Goal: Information Seeking & Learning: Learn about a topic

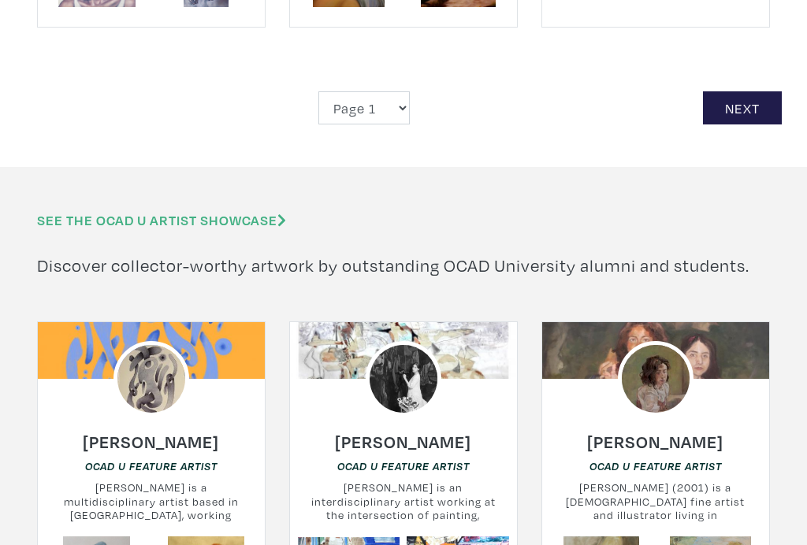
scroll to position [3620, 0]
click at [750, 91] on link "Next" at bounding box center [742, 108] width 79 height 34
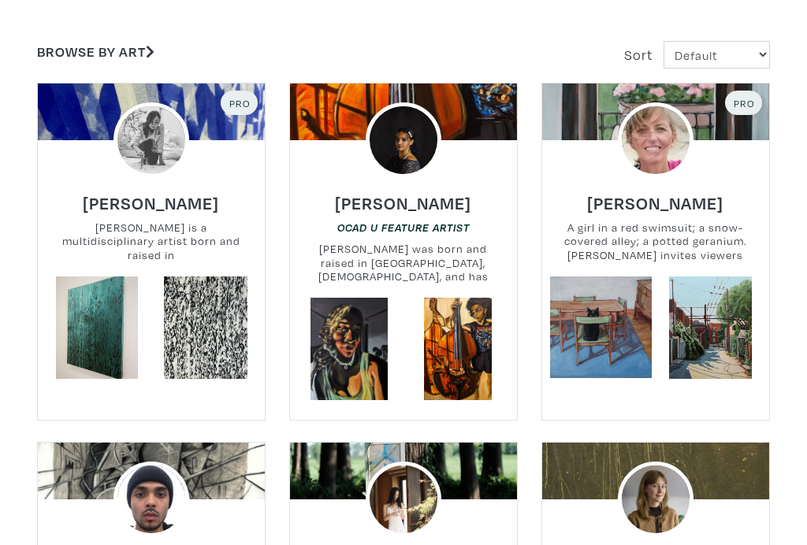
scroll to position [307, 0]
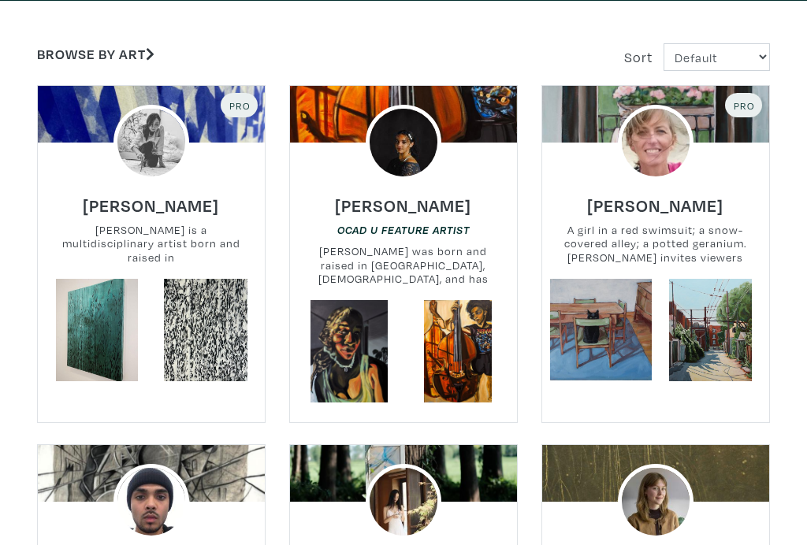
click at [676, 202] on h6 "Elspeth Sparling" at bounding box center [655, 205] width 136 height 21
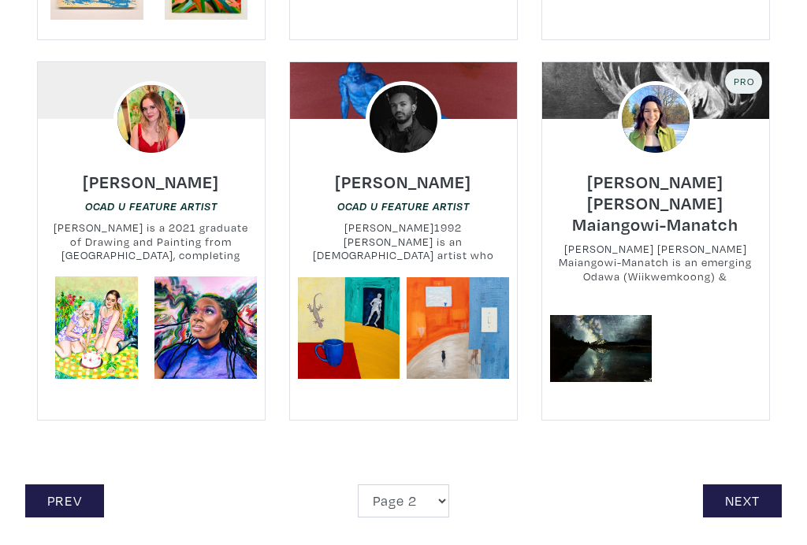
scroll to position [3205, 0]
click at [749, 485] on link "Next" at bounding box center [742, 502] width 79 height 34
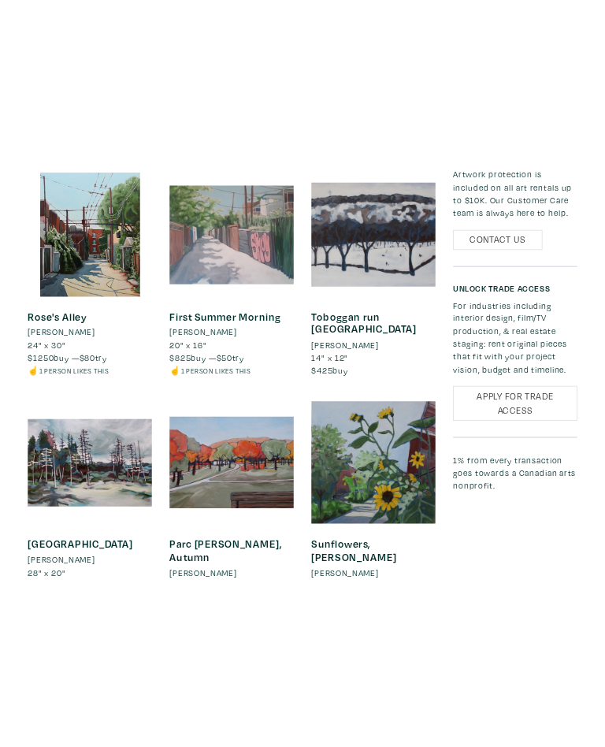
scroll to position [1461, 0]
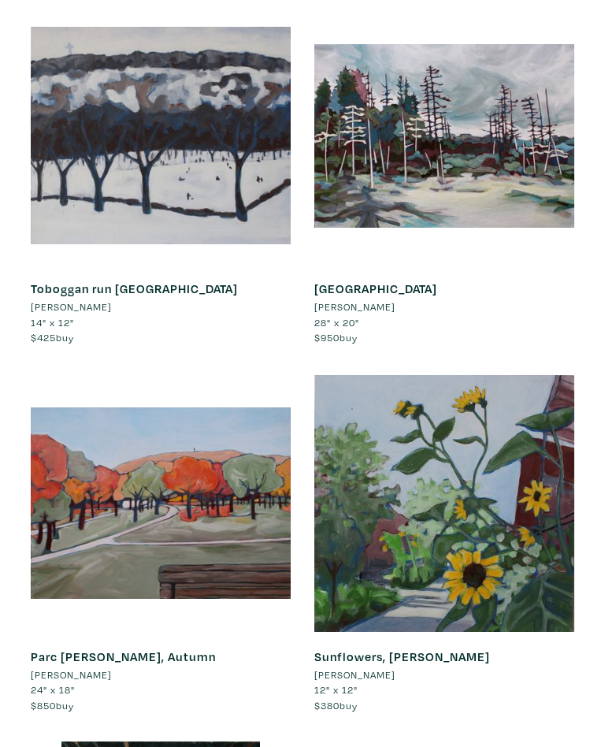
click at [500, 161] on div at bounding box center [445, 136] width 260 height 260
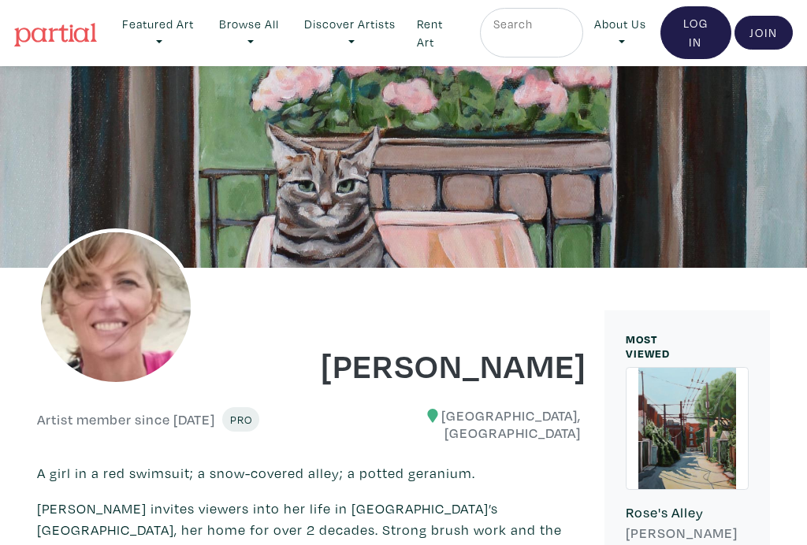
scroll to position [0, 0]
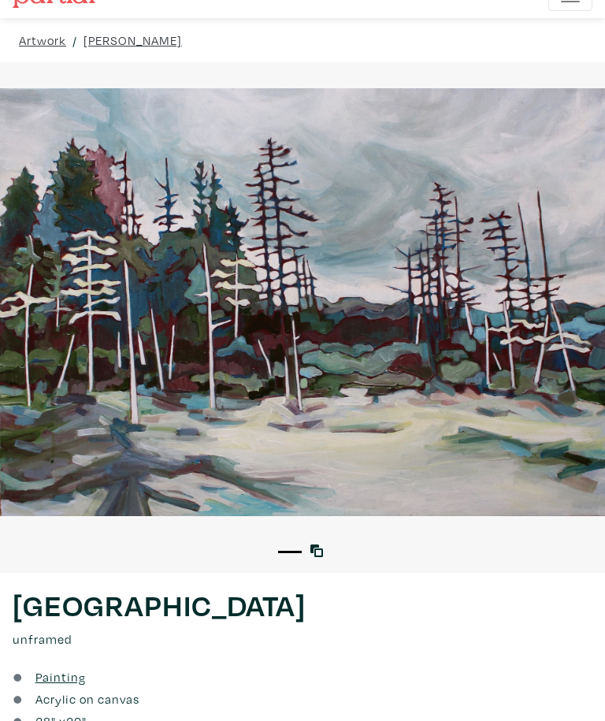
scroll to position [22, 0]
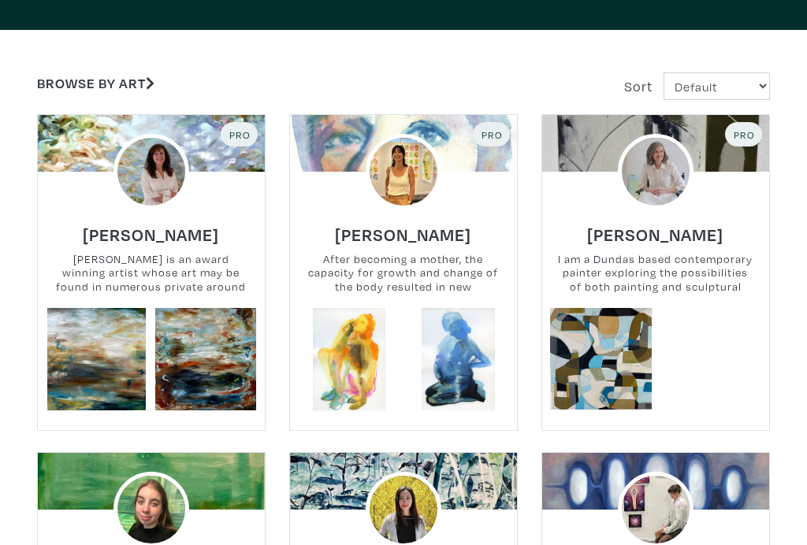
scroll to position [285, 0]
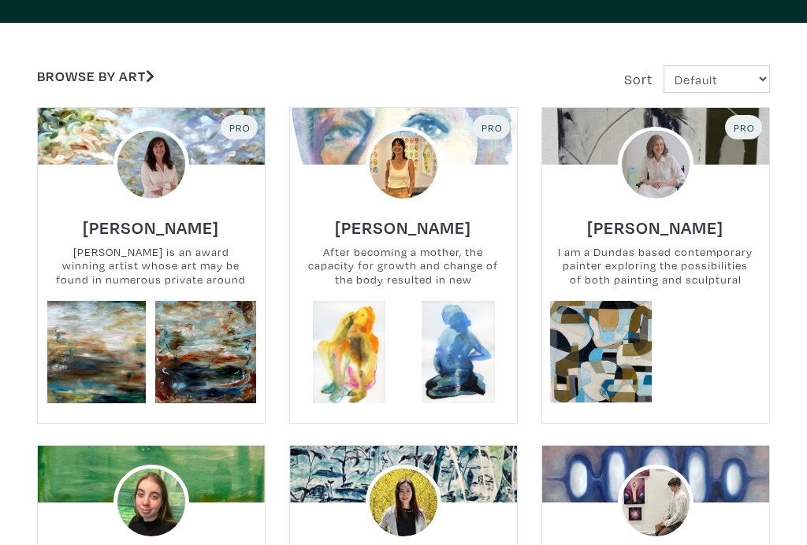
click at [128, 250] on small "Darlene Winfield is an award winning artist whose art may be found in numerous …" at bounding box center [151, 266] width 227 height 42
click at [150, 195] on img at bounding box center [152, 165] width 76 height 76
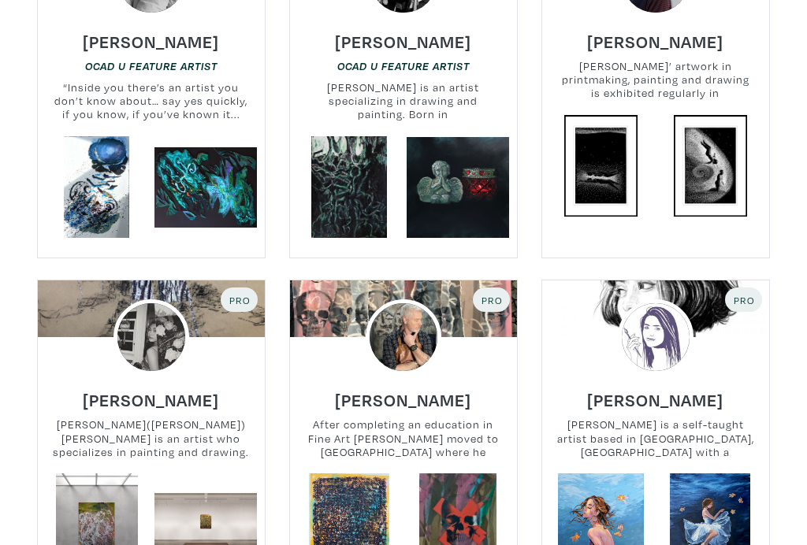
scroll to position [3012, 0]
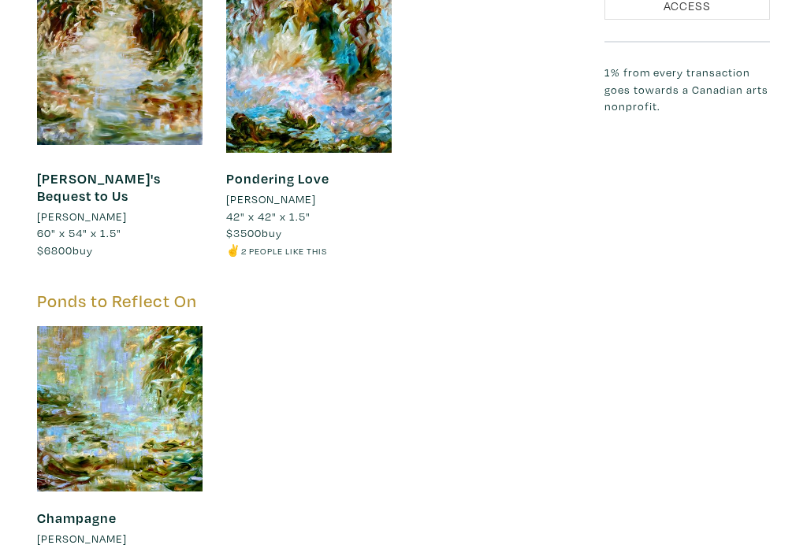
scroll to position [2265, 0]
click at [152, 344] on div at bounding box center [120, 409] width 166 height 166
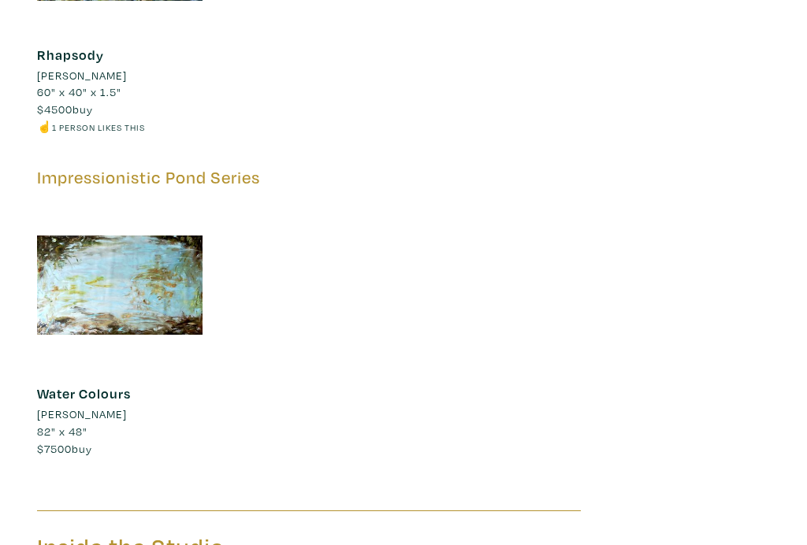
scroll to position [3407, 0]
click at [104, 203] on div at bounding box center [120, 286] width 166 height 166
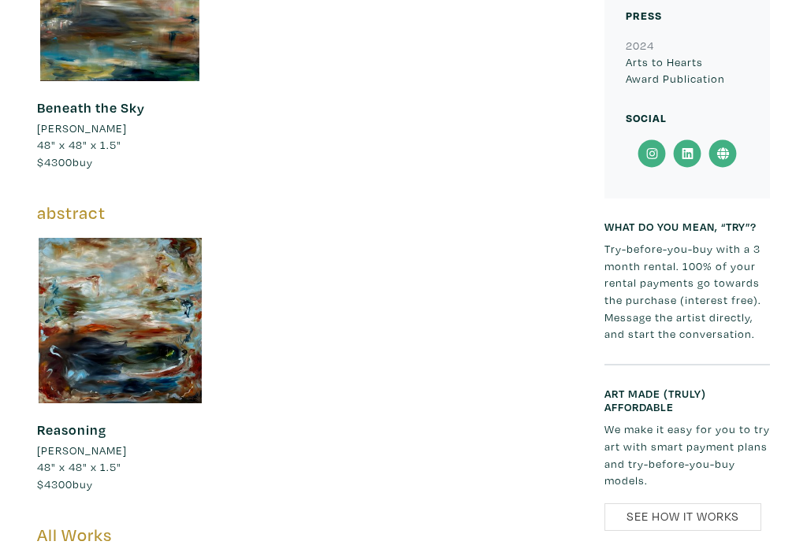
scroll to position [1290, 0]
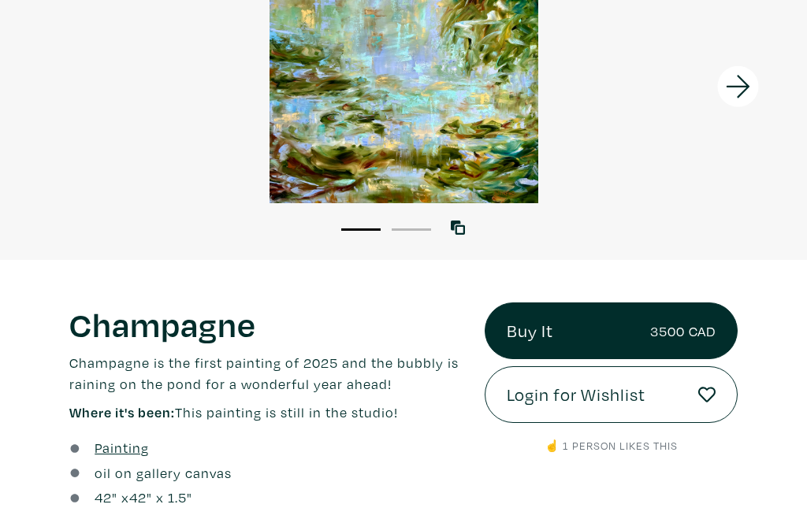
scroll to position [218, 0]
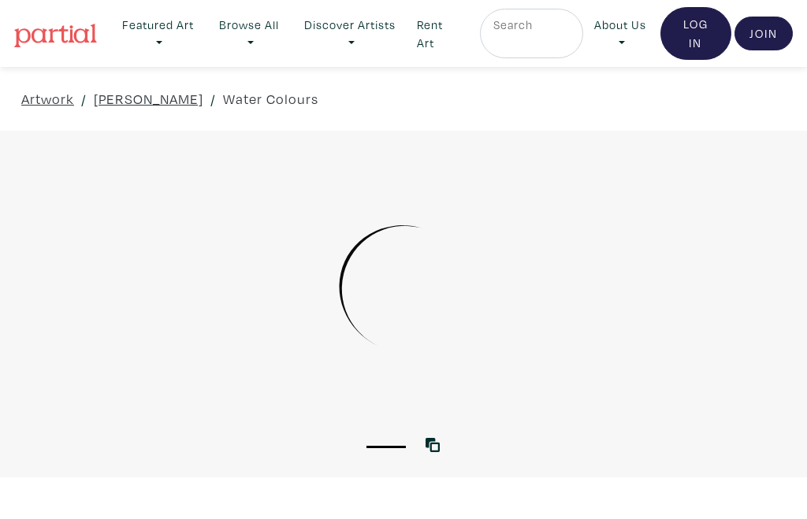
click at [257, 96] on link "Water Colours" at bounding box center [270, 98] width 95 height 21
click at [248, 103] on link "Water Colours" at bounding box center [270, 98] width 95 height 21
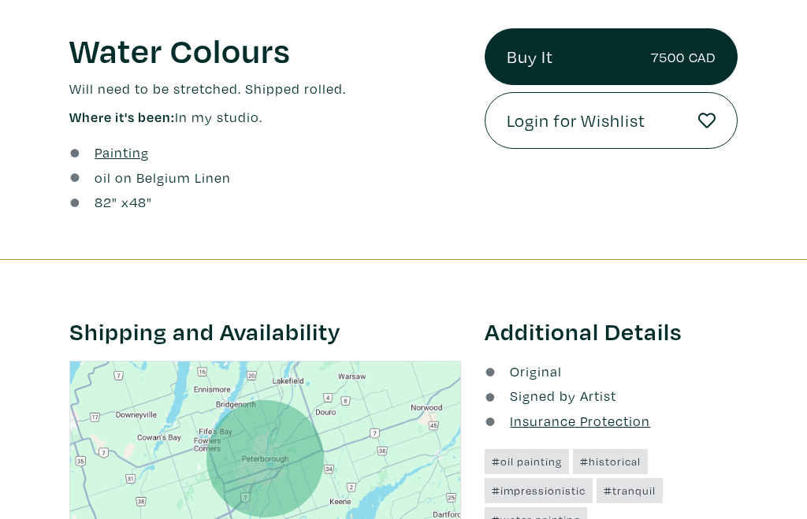
scroll to position [504, 0]
